Goal: Manage account settings

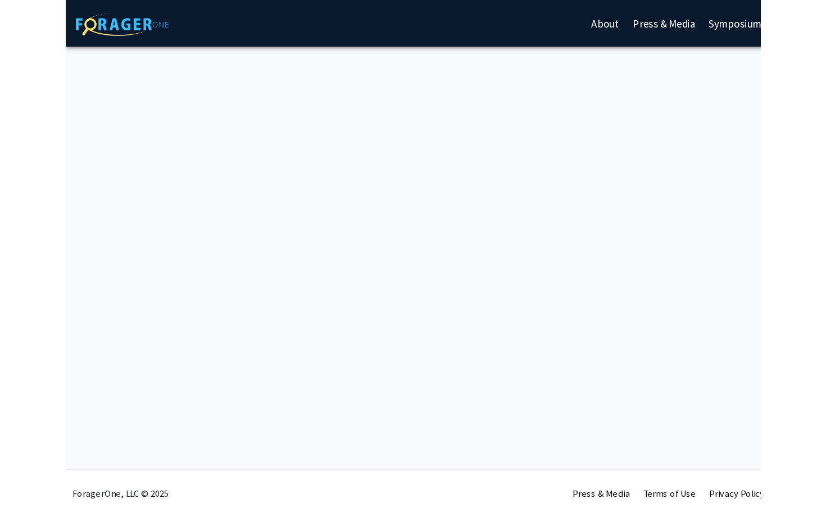
scroll to position [4813, 0]
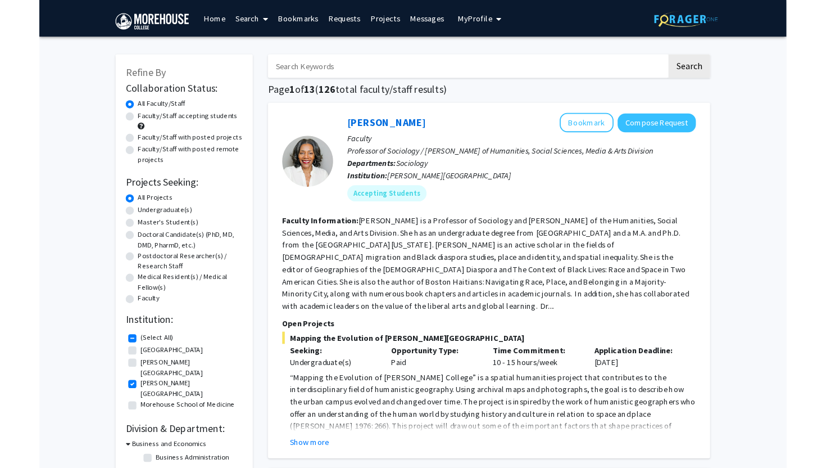
scroll to position [4781, 0]
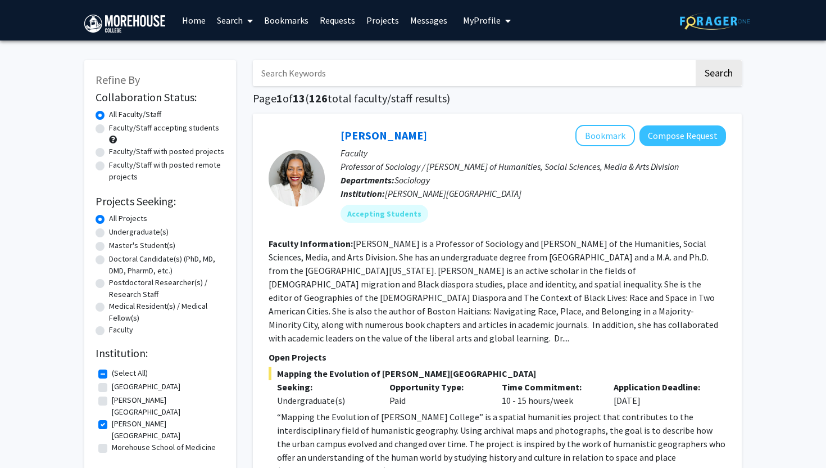
click at [491, 20] on span "My Profile" at bounding box center [482, 20] width 38 height 11
click at [493, 21] on span "My Profile" at bounding box center [482, 20] width 38 height 11
click at [499, 51] on span "[PERSON_NAME]" at bounding box center [533, 52] width 68 height 12
